Goal: Browse casually

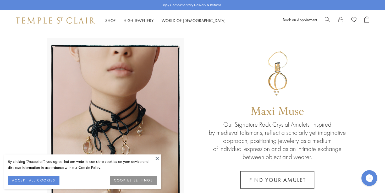
click at [53, 180] on button "ACCEPT ALL COOKIES" at bounding box center [34, 179] width 52 height 9
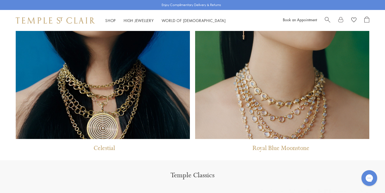
scroll to position [476, 0]
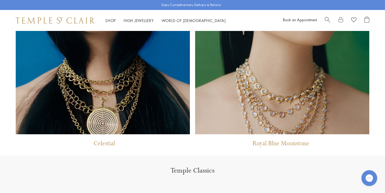
click at [133, 119] on img at bounding box center [103, 24] width 174 height 220
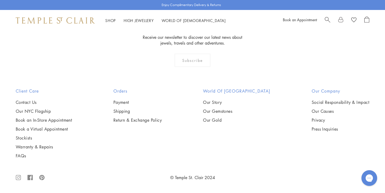
scroll to position [2599, 0]
